Goal: Information Seeking & Learning: Learn about a topic

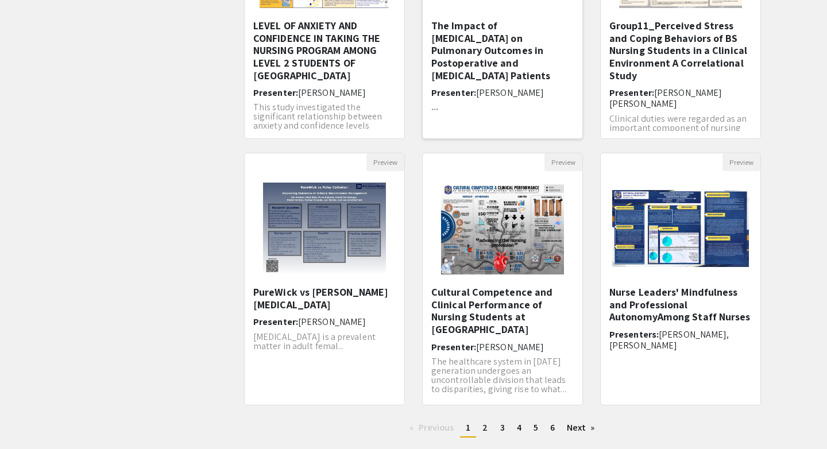
scroll to position [313, 0]
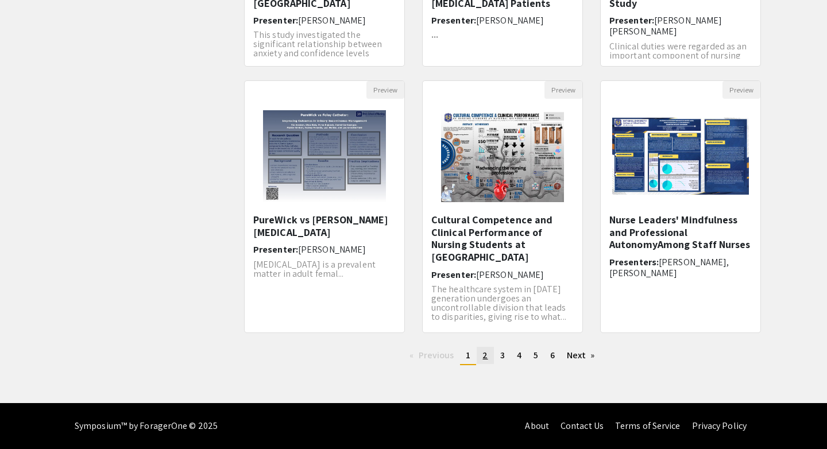
click at [486, 356] on span "2" at bounding box center [485, 355] width 5 height 12
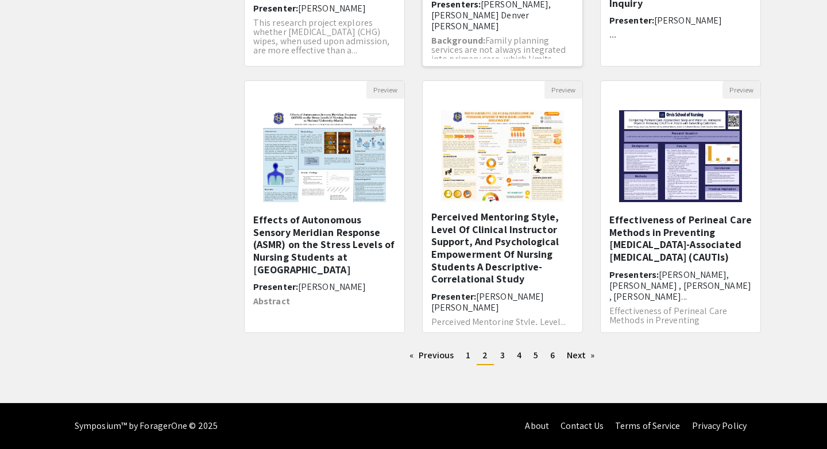
scroll to position [2, 0]
click at [497, 353] on link "page 3" at bounding box center [503, 355] width 16 height 17
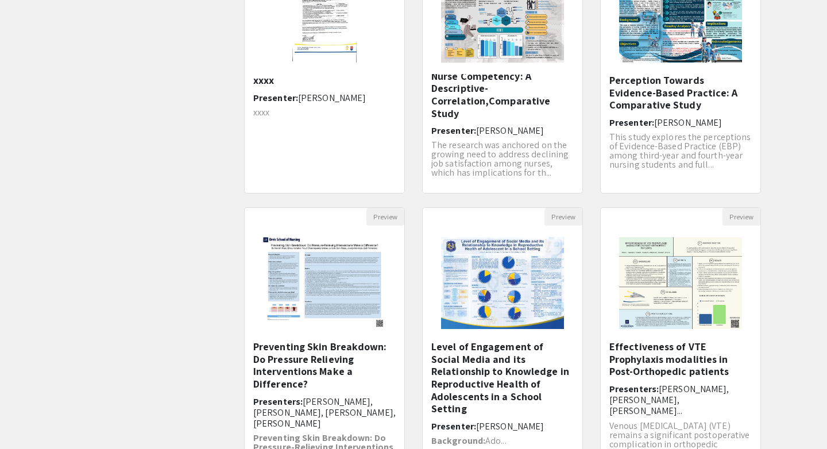
scroll to position [313, 0]
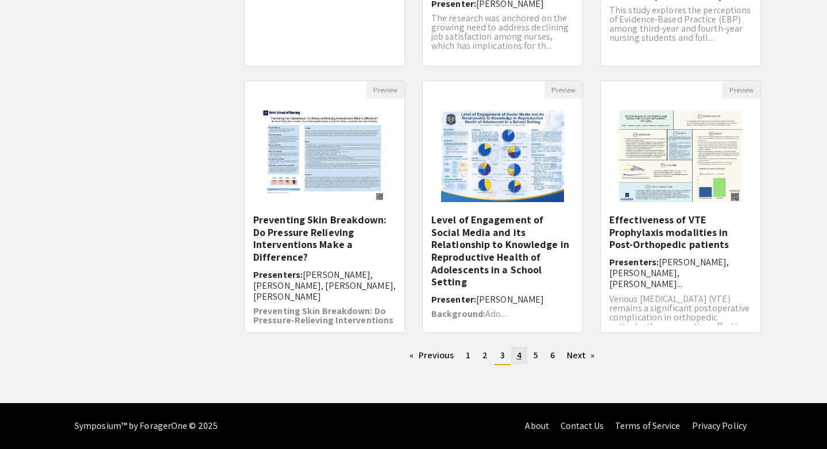
click at [517, 353] on span "4" at bounding box center [519, 355] width 5 height 12
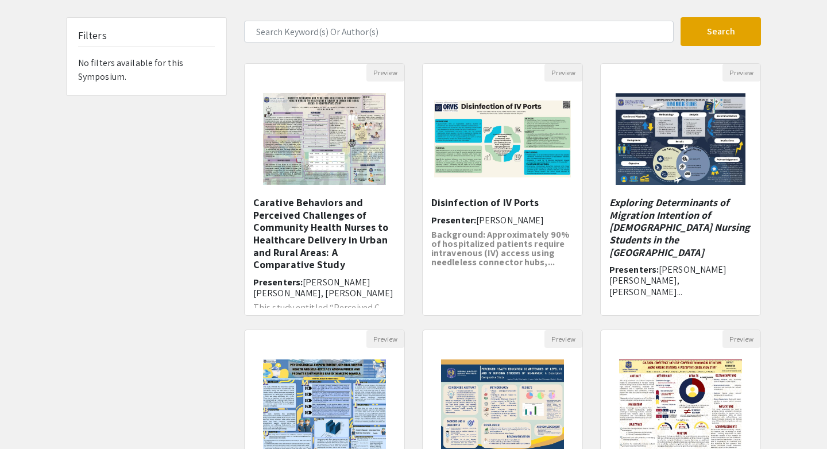
scroll to position [65, 0]
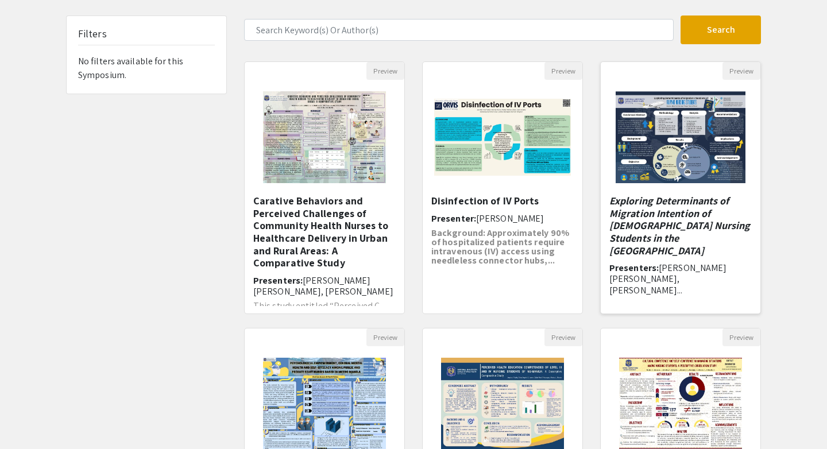
click at [667, 237] on em "Exploring Determinants of Migration Intention of [DEMOGRAPHIC_DATA] Nursing Stu…" at bounding box center [680, 225] width 141 height 63
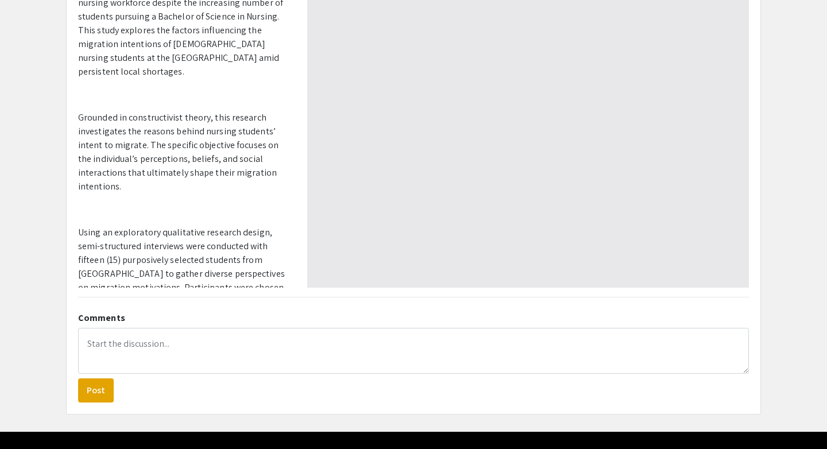
scroll to position [323, 0]
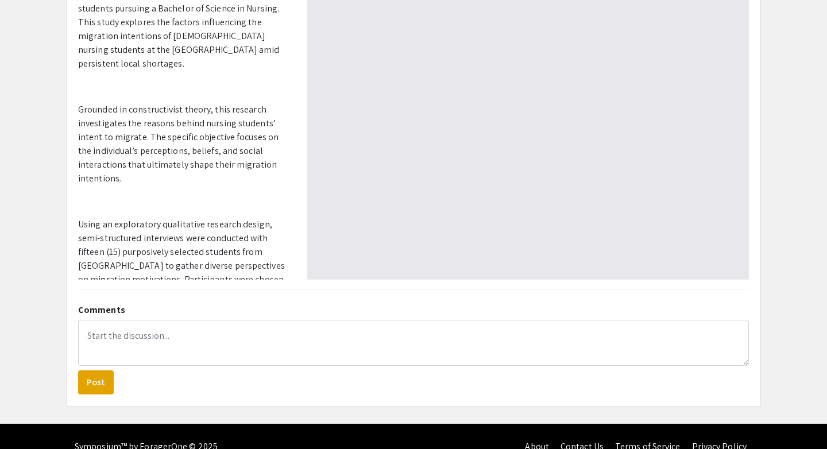
select select "custom"
type input "0"
select select "custom"
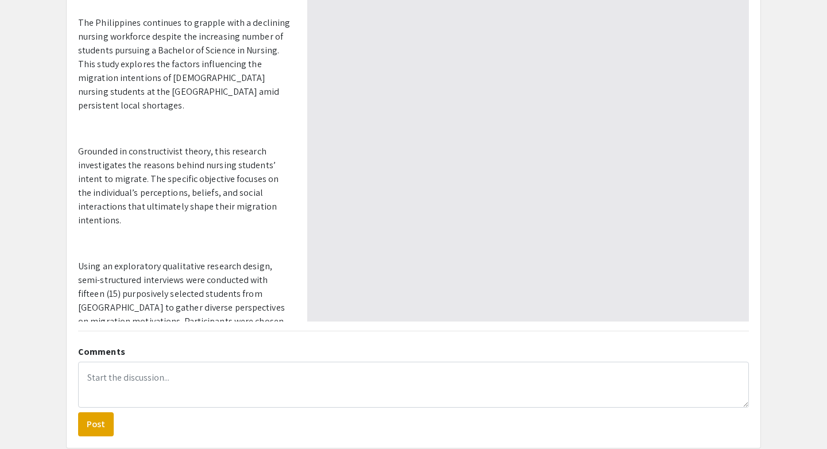
scroll to position [0, 0]
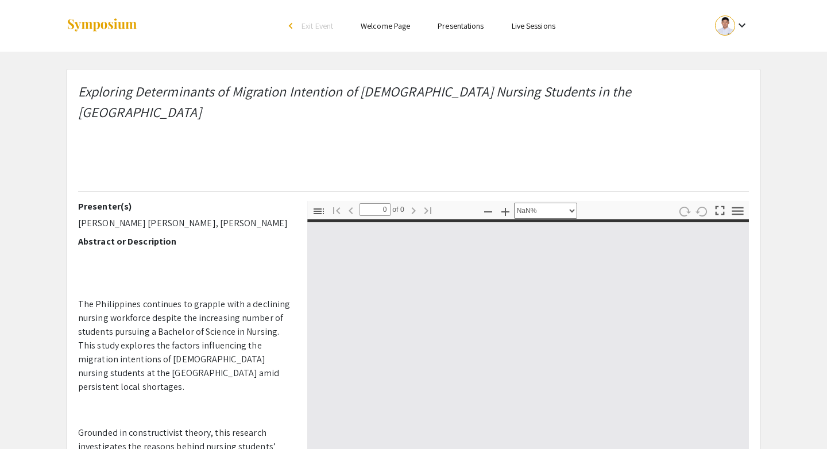
click at [729, 30] on div at bounding box center [725, 26] width 20 height 20
type input "1"
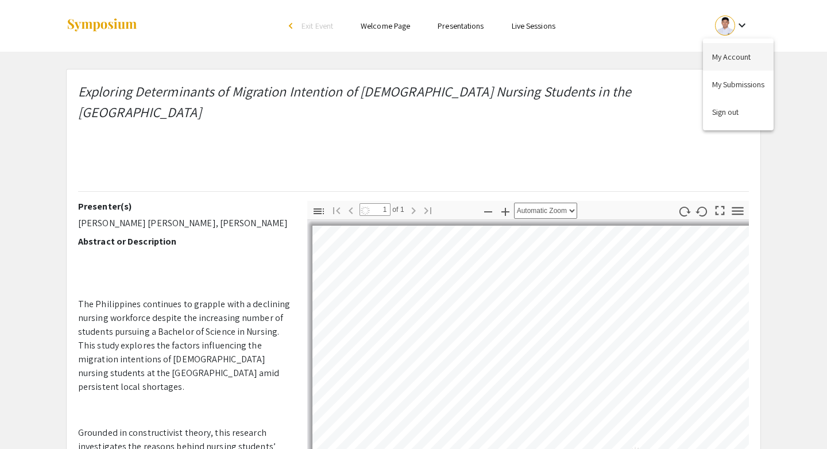
select select "auto"
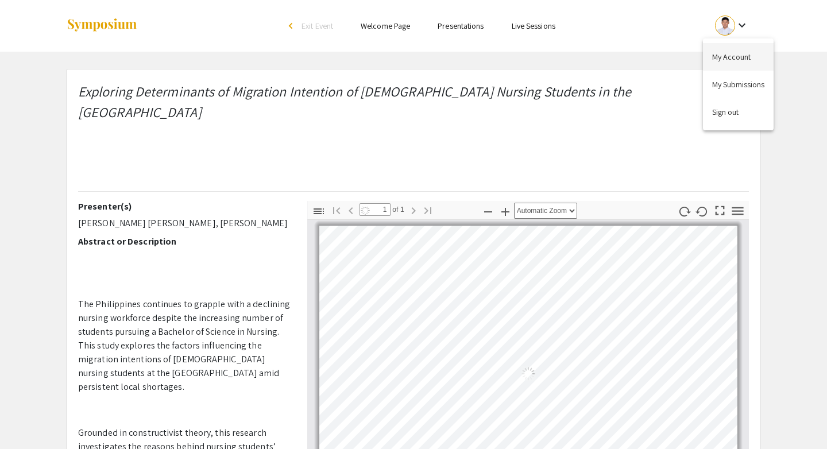
click at [736, 57] on button "My Account" at bounding box center [738, 57] width 71 height 28
